Goal: Navigation & Orientation: Find specific page/section

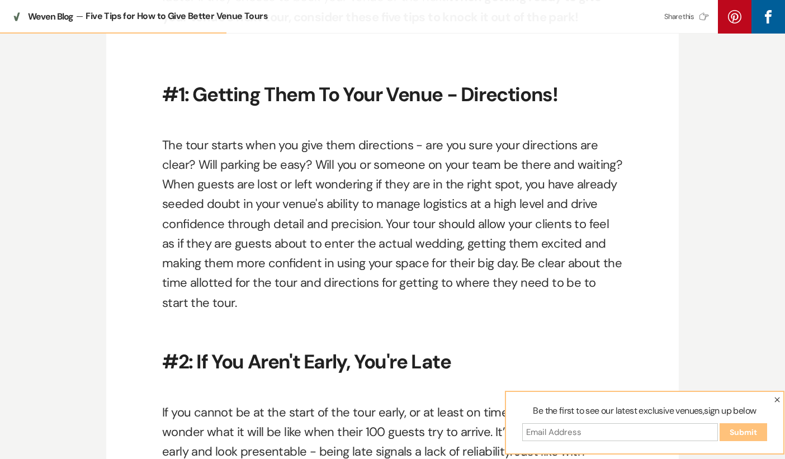
scroll to position [727, 0]
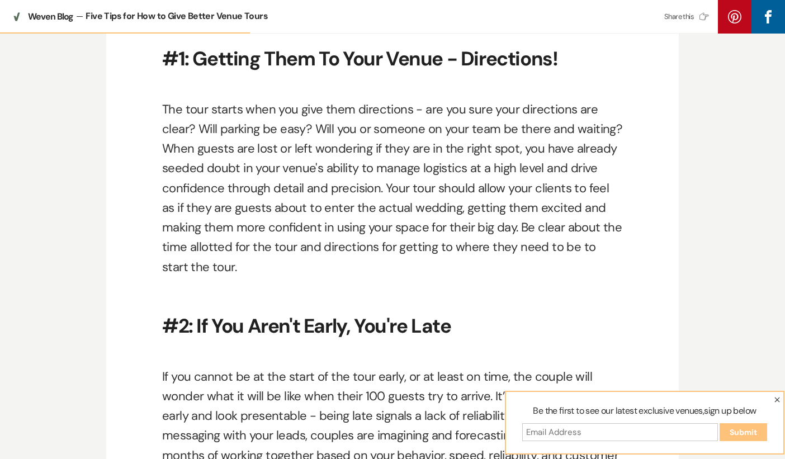
click at [780, 399] on icon "button" at bounding box center [778, 400] width 6 height 6
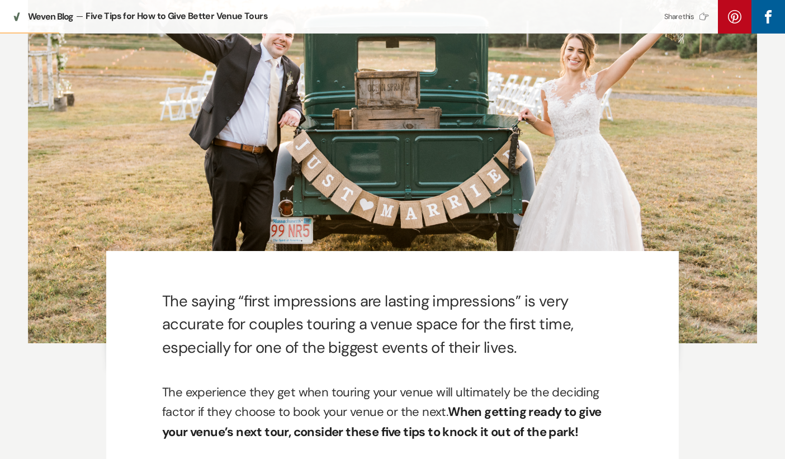
scroll to position [168, 0]
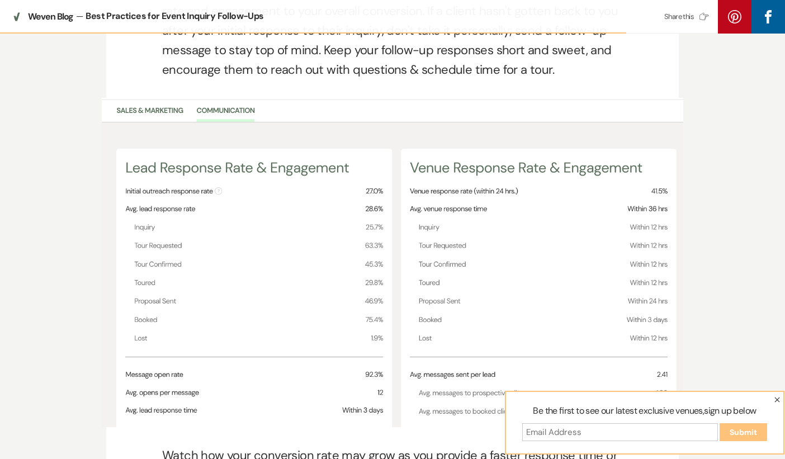
scroll to position [1394, 0]
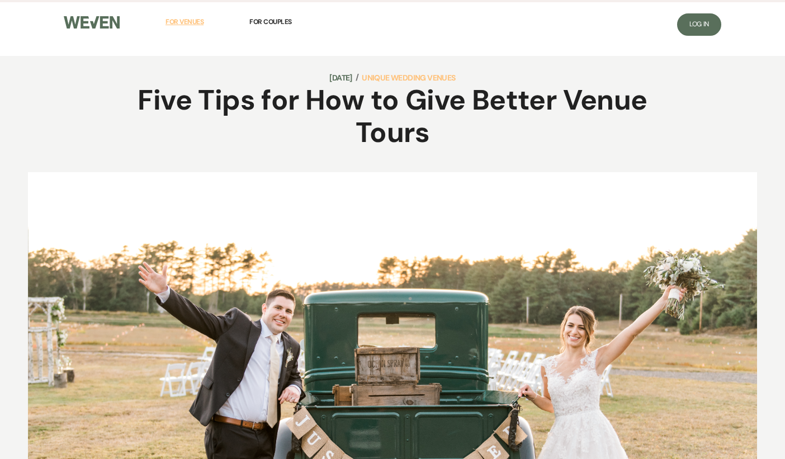
click at [178, 23] on span "For Venues" at bounding box center [185, 21] width 38 height 9
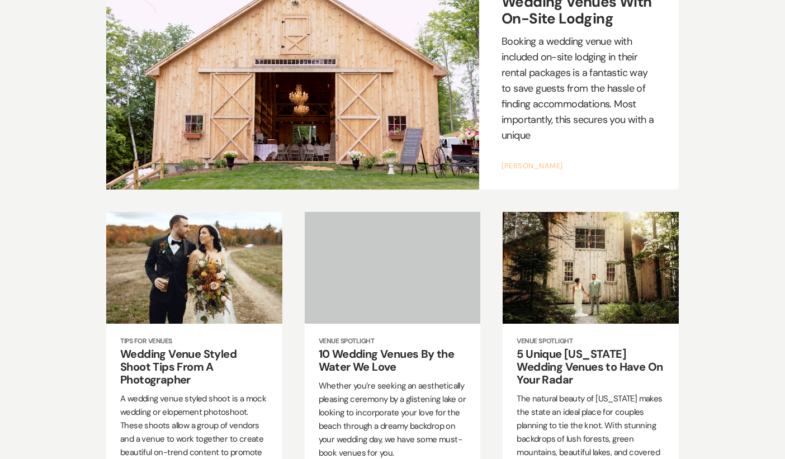
scroll to position [3523, 0]
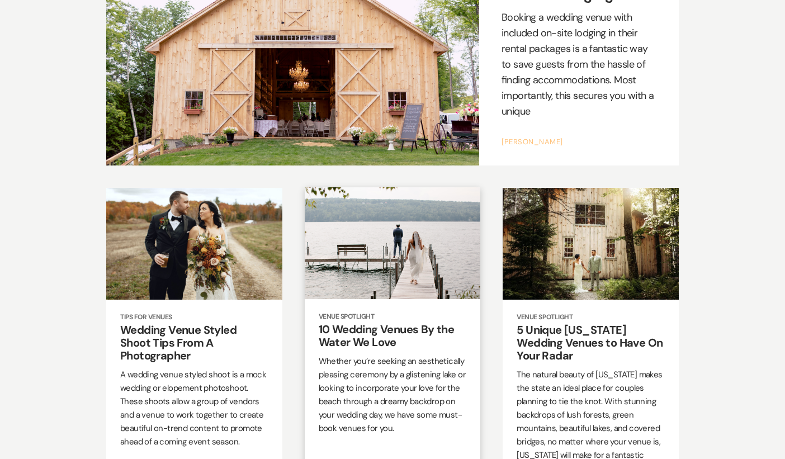
click at [413, 323] on h2 "10 Wedding Venues By the Water We Love" at bounding box center [393, 336] width 148 height 26
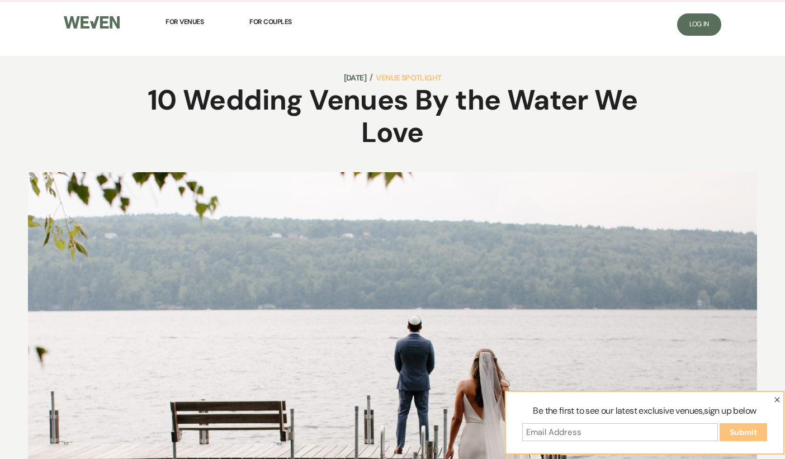
click at [103, 18] on img at bounding box center [92, 22] width 56 height 13
